Goal: Information Seeking & Learning: Check status

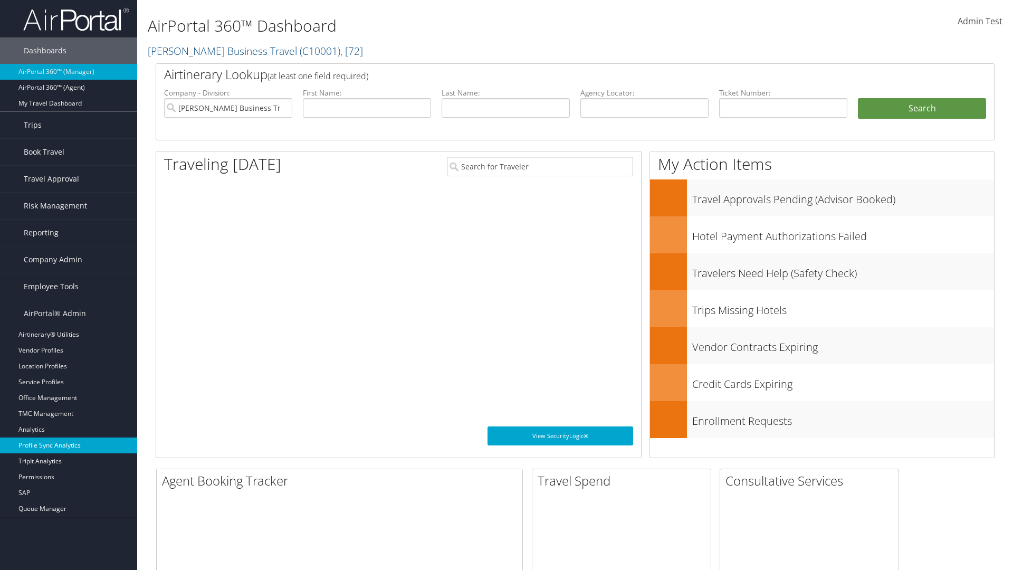
click at [69, 445] on link "Profile Sync Analytics" at bounding box center [68, 445] width 137 height 16
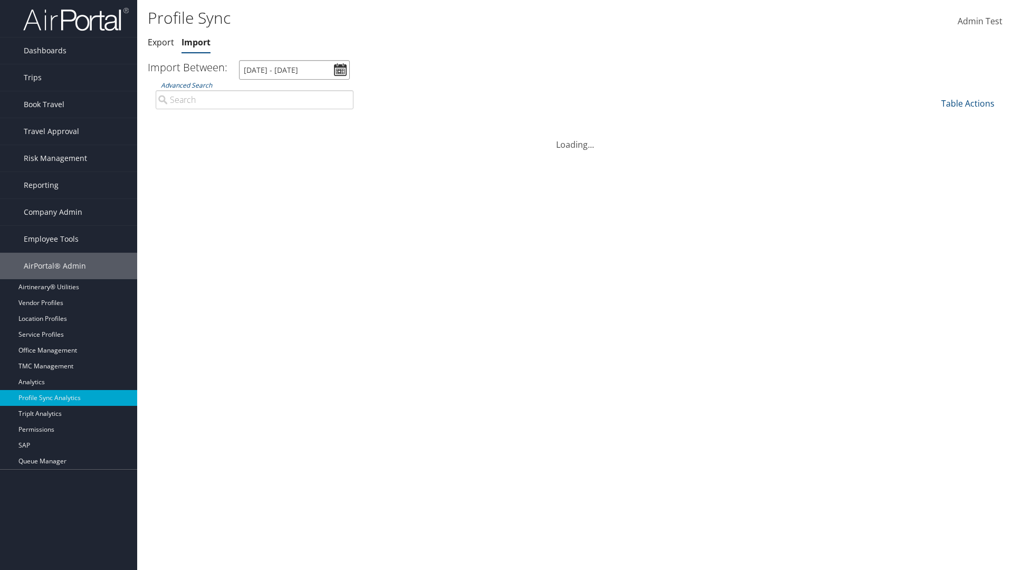
click at [294, 70] on input "[DATE] - [DATE]" at bounding box center [294, 70] width 111 height 20
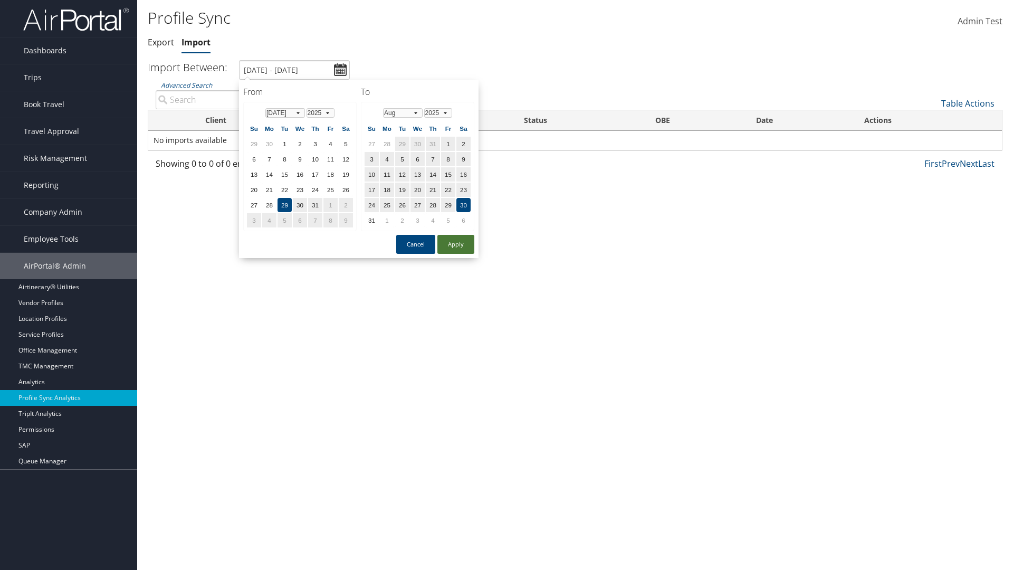
click at [456, 244] on button "Apply" at bounding box center [455, 244] width 37 height 19
type input "[DATE] - [DATE]"
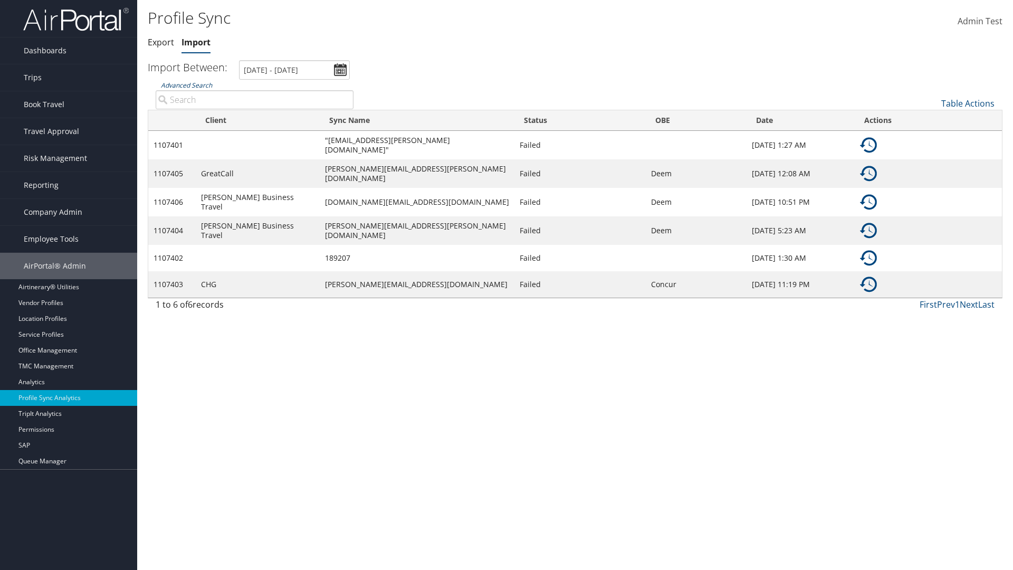
click at [186, 85] on link "Advanced Search" at bounding box center [186, 85] width 51 height 9
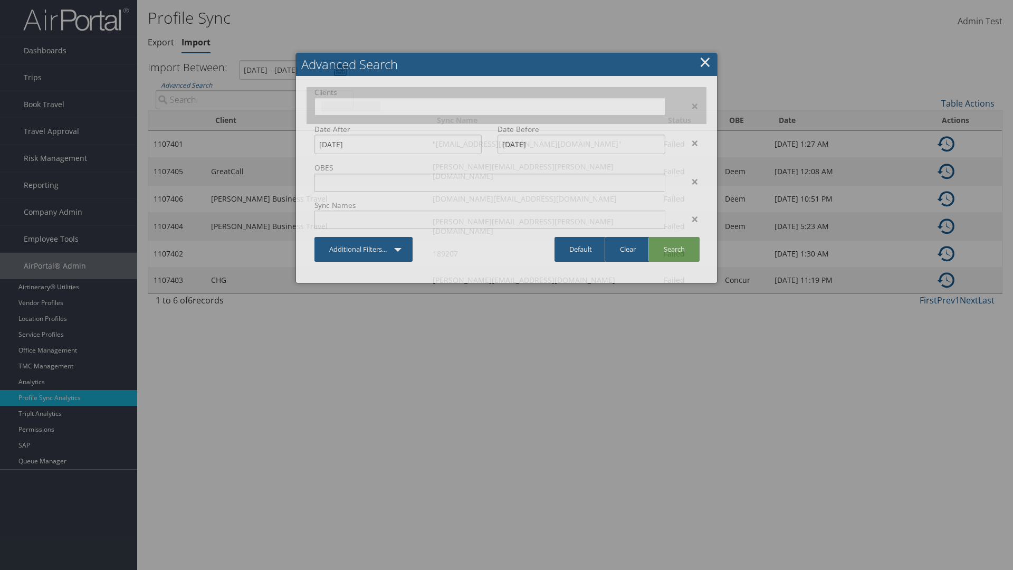
click at [380, 105] on input "text" at bounding box center [350, 106] width 59 height 11
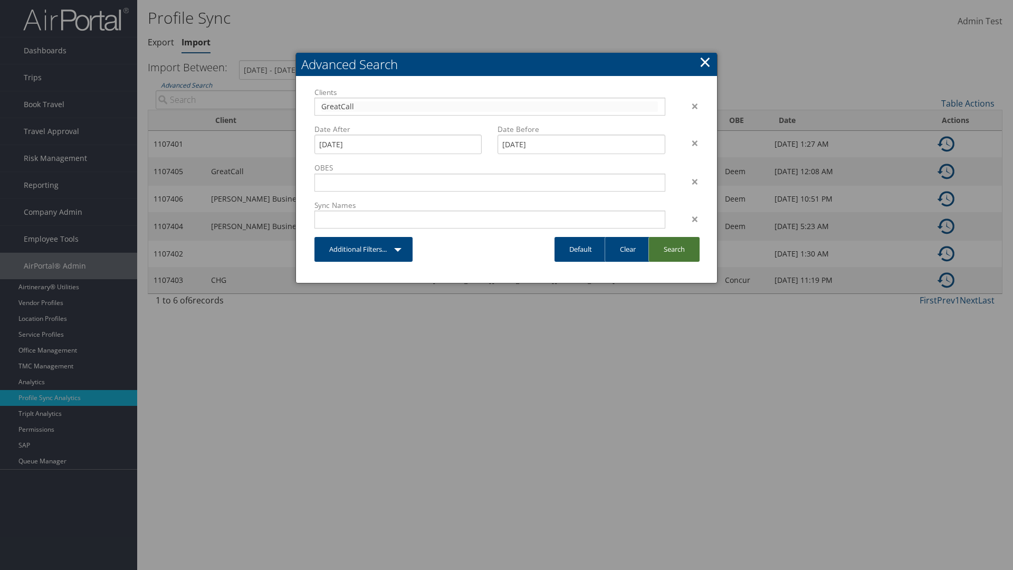
type input "GreatCall"
click at [674, 249] on link "Search" at bounding box center [673, 249] width 51 height 25
type input "GreatCall"
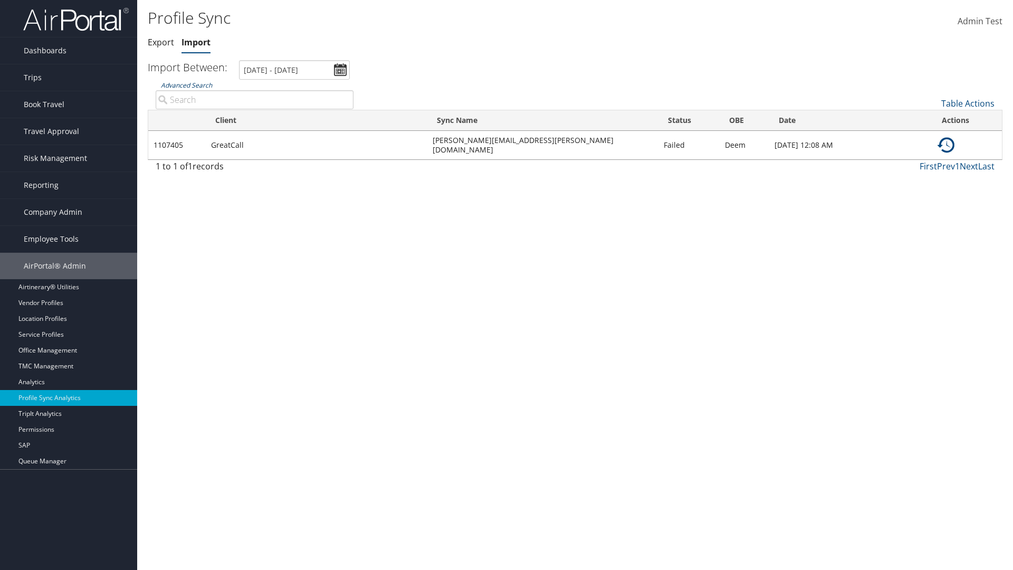
click at [186, 85] on link "Advanced Search" at bounding box center [186, 85] width 51 height 9
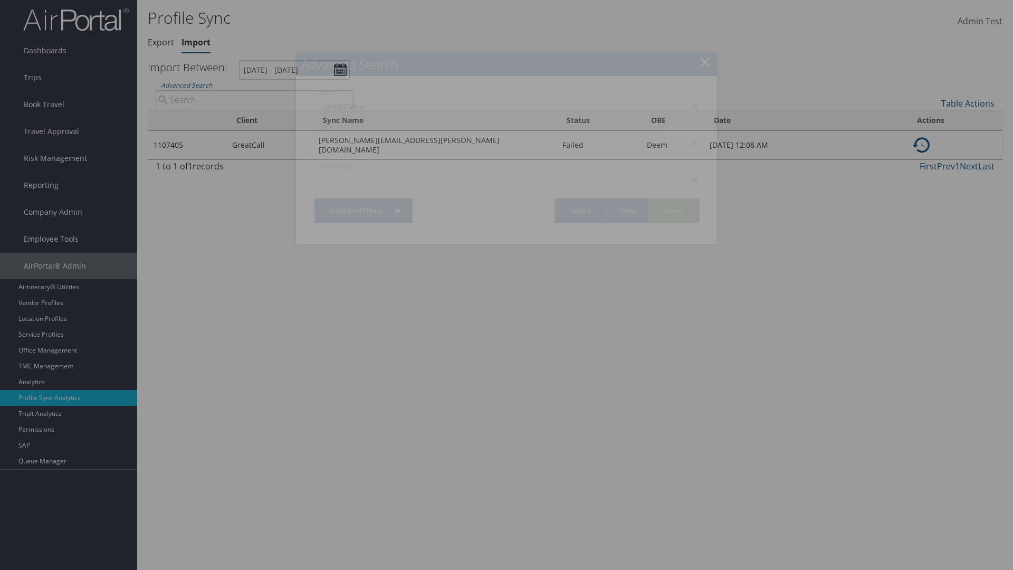
click at [674, 210] on link "Search" at bounding box center [673, 210] width 51 height 25
